Goal: Task Accomplishment & Management: Complete application form

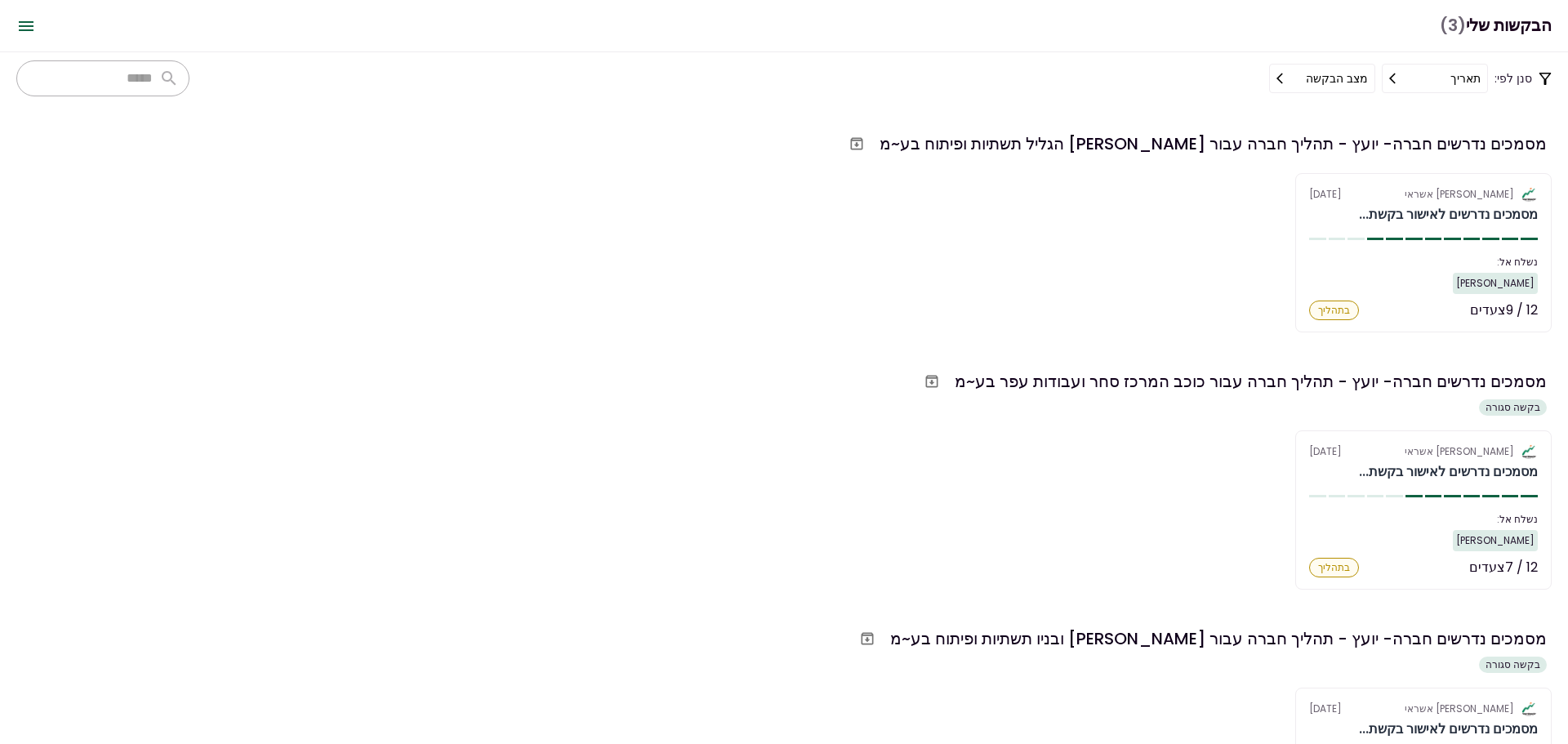
scroll to position [430, 0]
click at [1225, 319] on div "אלטשולר שחם אשראי [DATE] מסמכים נדרשים לאישור בקשת... נשלח אל: [PERSON_NAME] 12…" at bounding box center [784, 252] width 1535 height 160
click at [933, 680] on div "מסמכים נדרשים חברה- יועץ - תהליך חברה עבור [PERSON_NAME] ובניו תשתיות ופיתוח בע…" at bounding box center [784, 735] width 1535 height 223
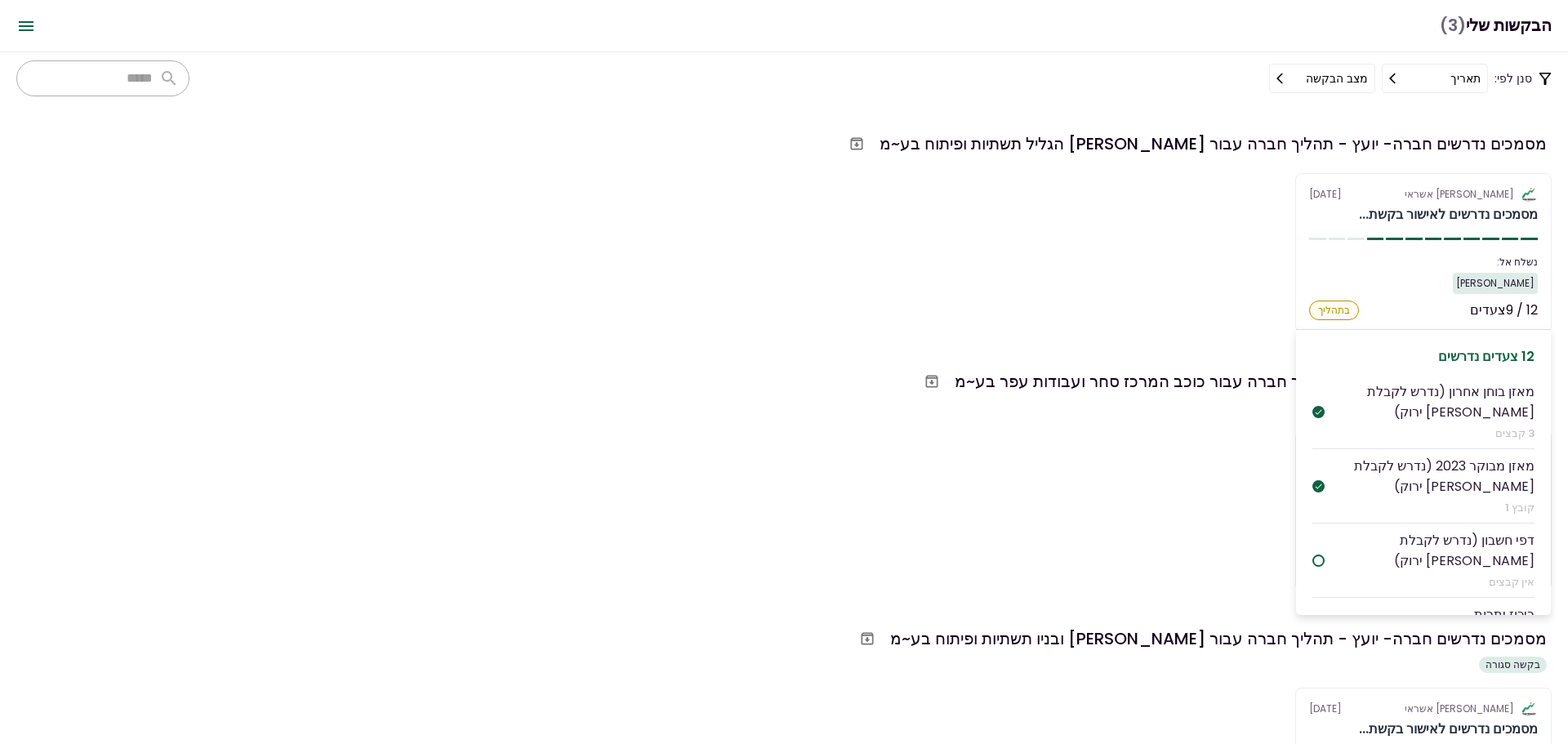
click at [1337, 308] on div "בתהליך" at bounding box center [1334, 311] width 49 height 19
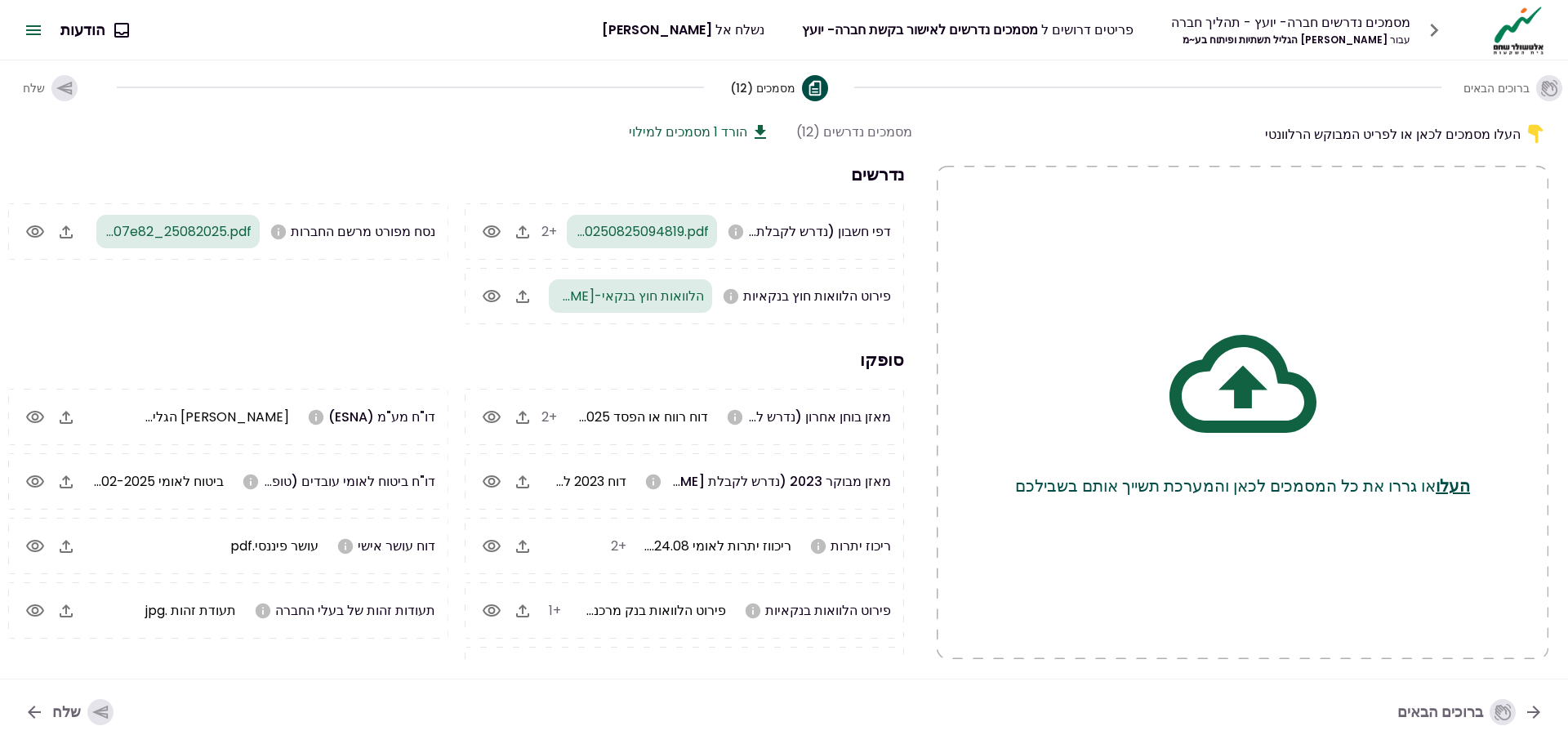
click at [71, 711] on div "שלח" at bounding box center [82, 712] width 61 height 26
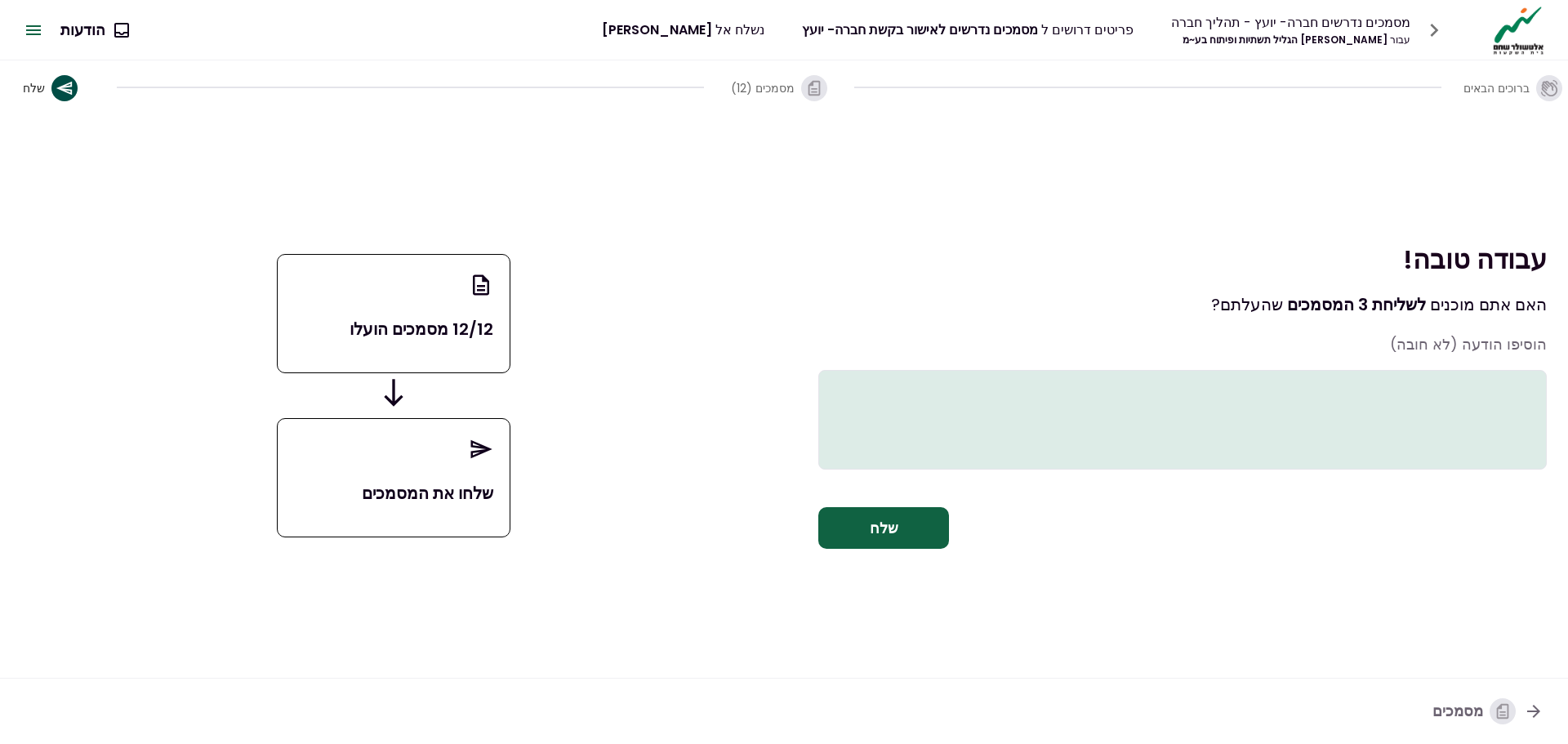
click at [910, 548] on button "שלח" at bounding box center [884, 529] width 131 height 42
